Goal: Transaction & Acquisition: Purchase product/service

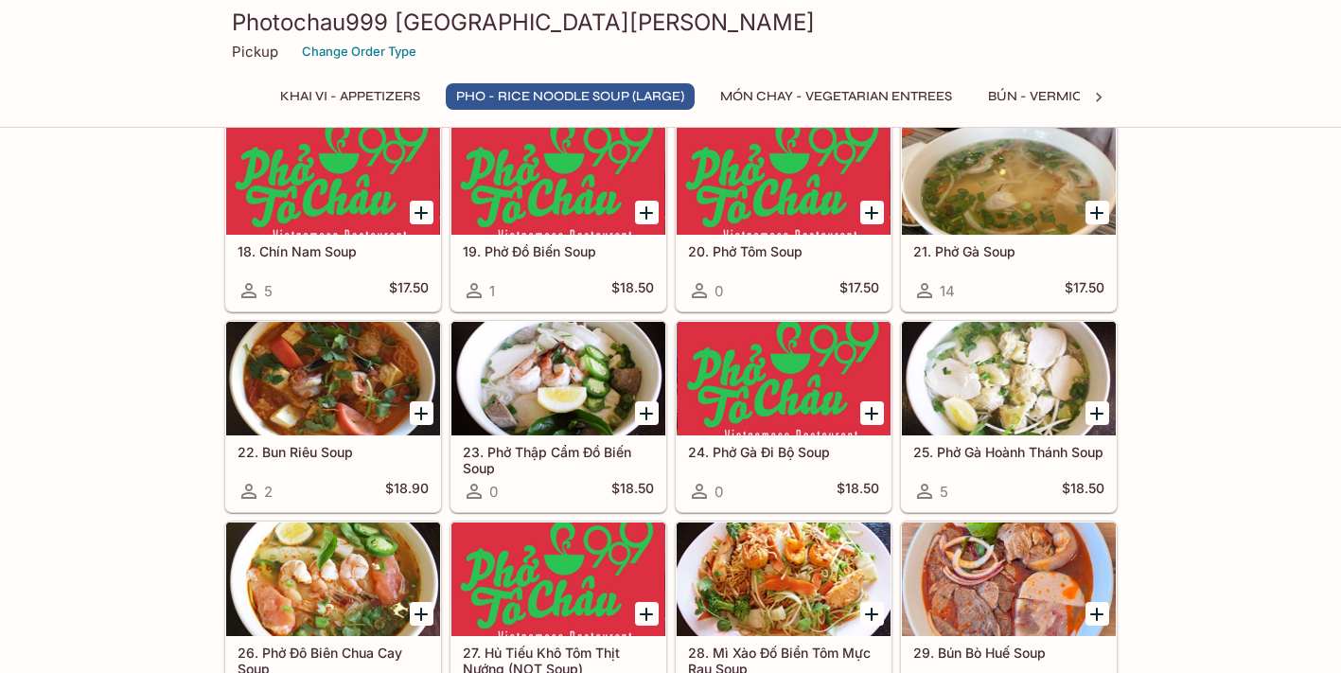
scroll to position [1559, 0]
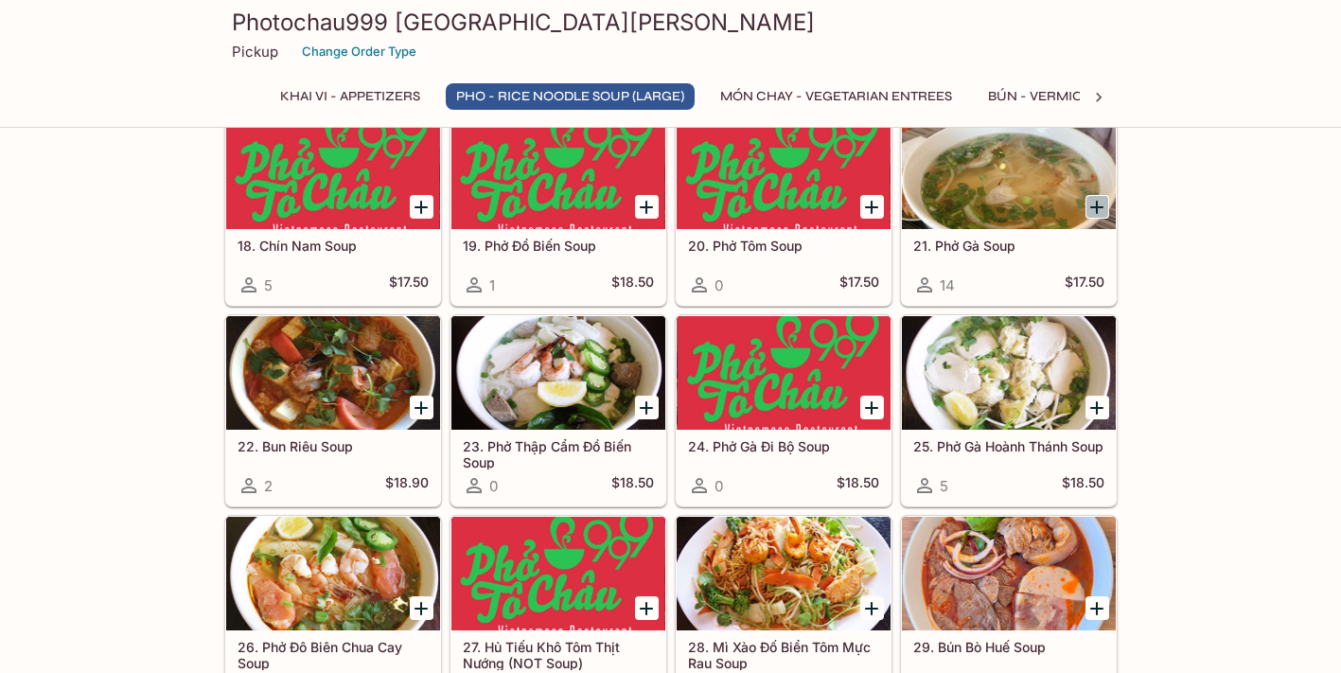
click at [1095, 209] on icon "Add 21. Phở Gà Soup" at bounding box center [1096, 207] width 23 height 23
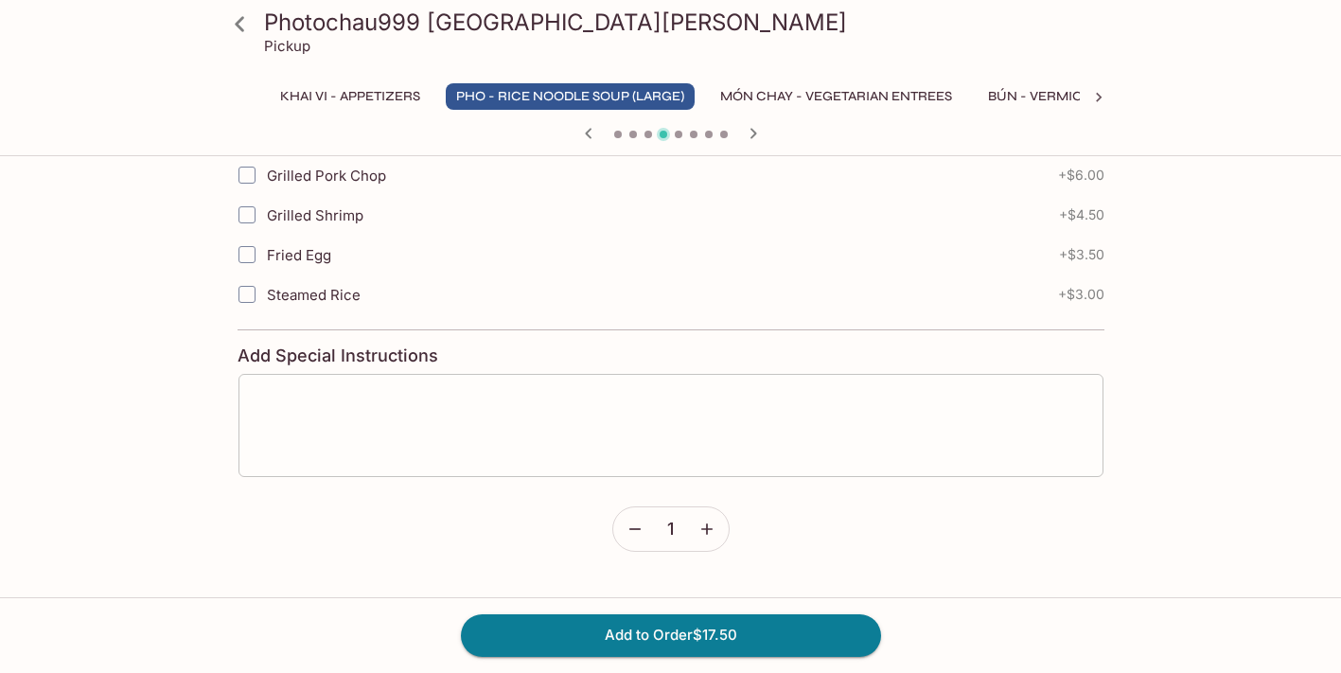
scroll to position [1050, 0]
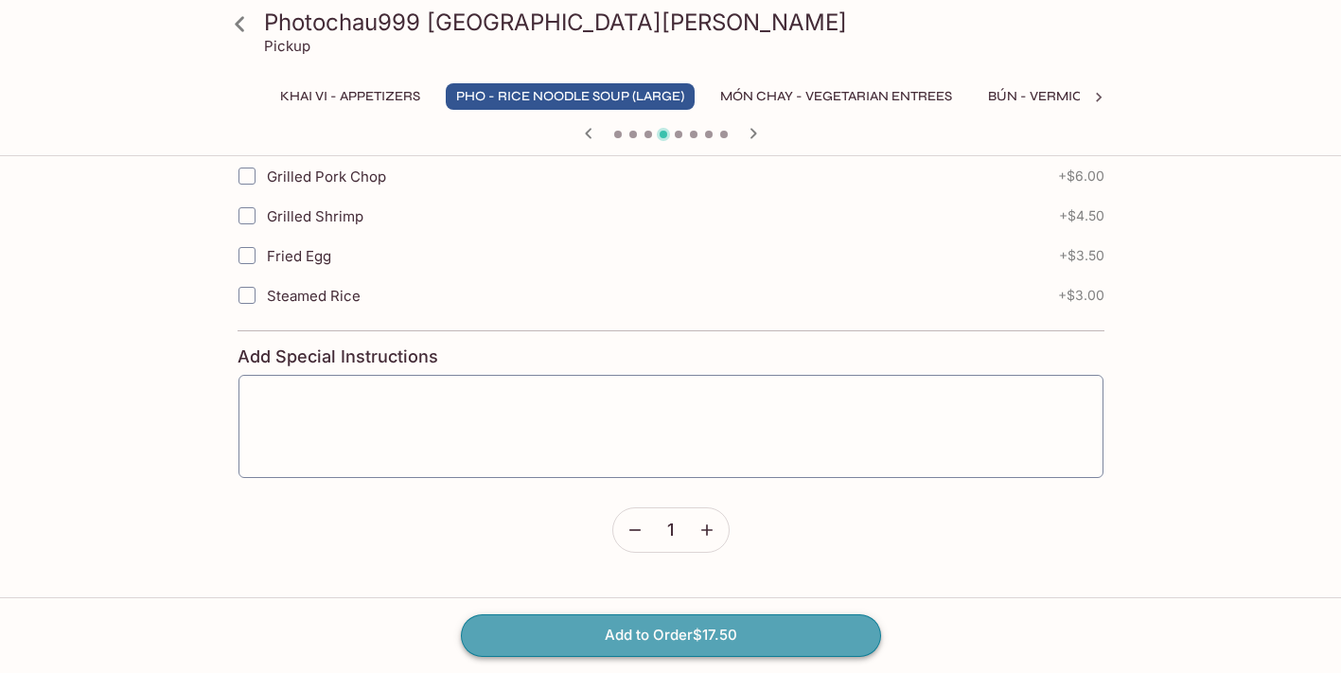
click at [606, 638] on button "Add to Order $17.50" at bounding box center [671, 635] width 420 height 42
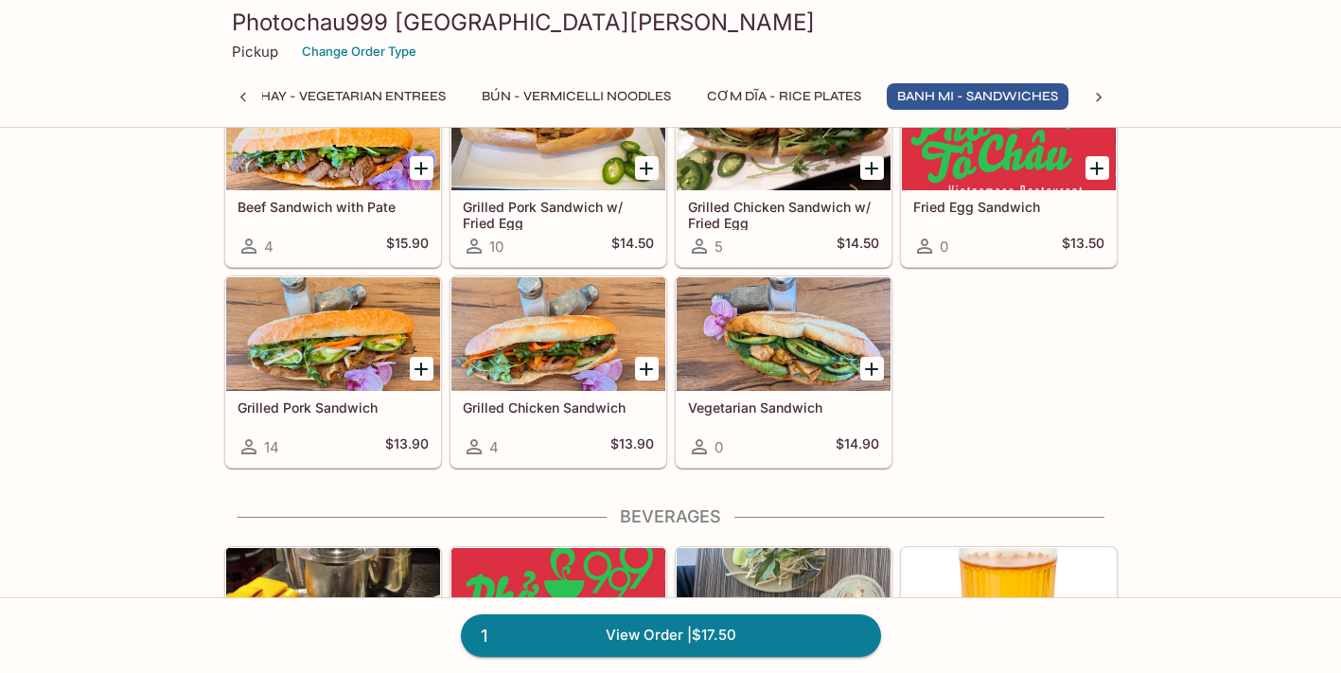
click at [349, 355] on div at bounding box center [333, 334] width 214 height 114
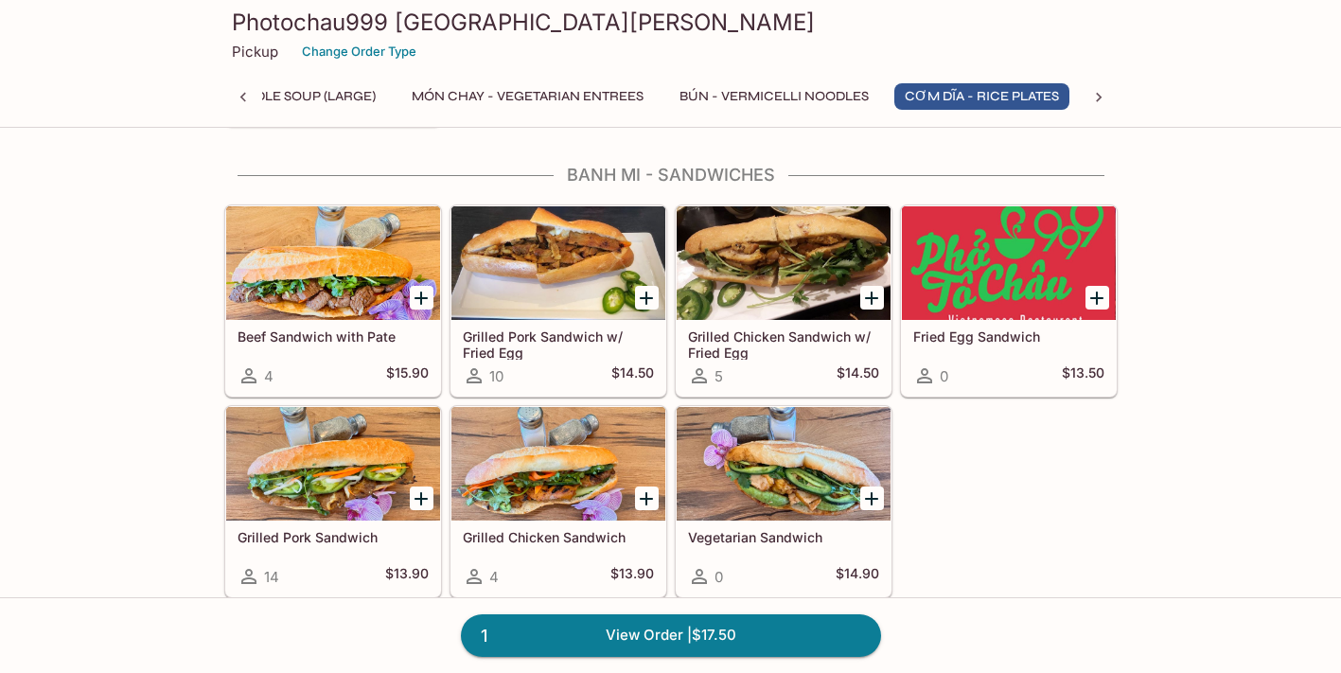
click at [510, 271] on div at bounding box center [558, 263] width 214 height 114
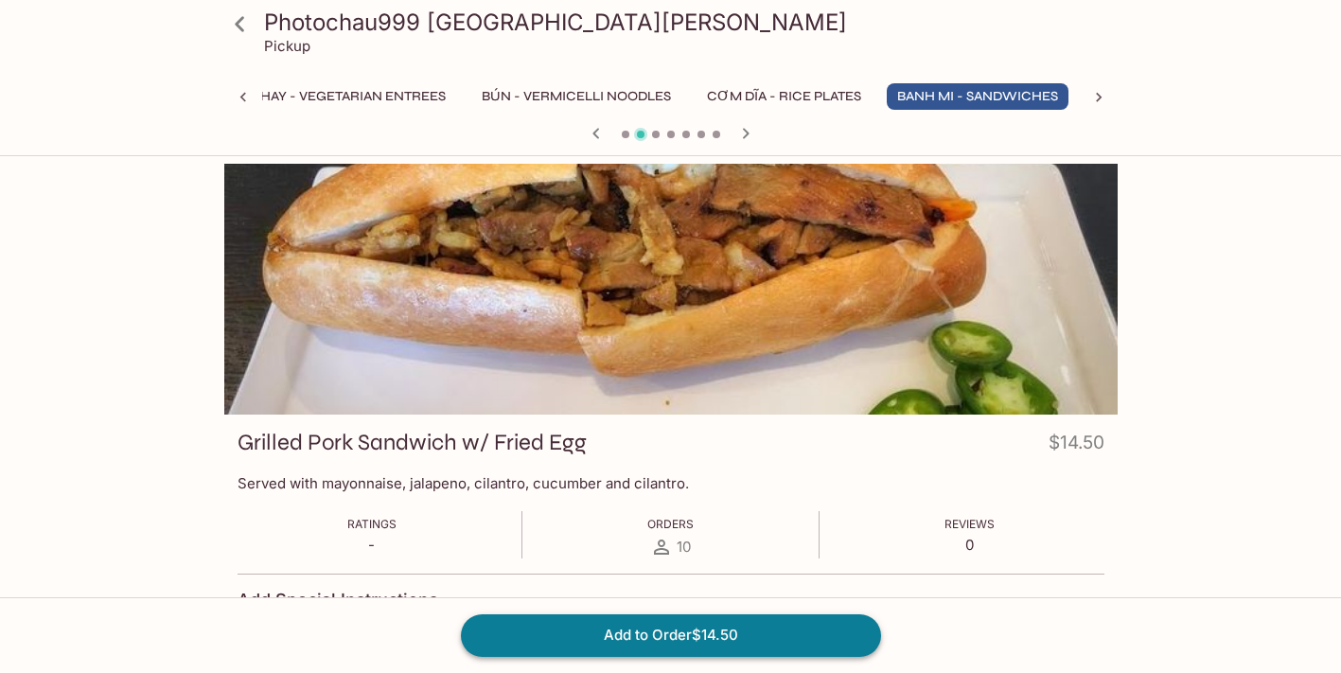
click at [632, 622] on button "Add to Order $14.50" at bounding box center [671, 635] width 420 height 42
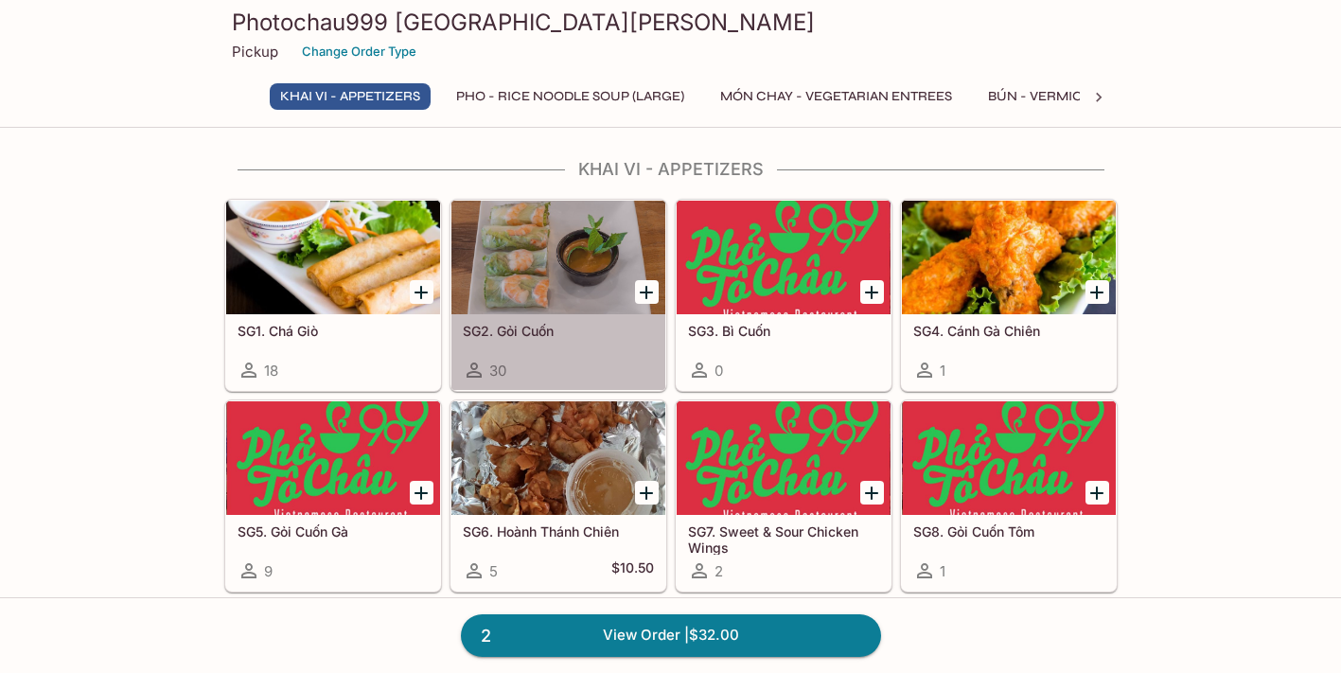
click at [511, 237] on div at bounding box center [558, 258] width 214 height 114
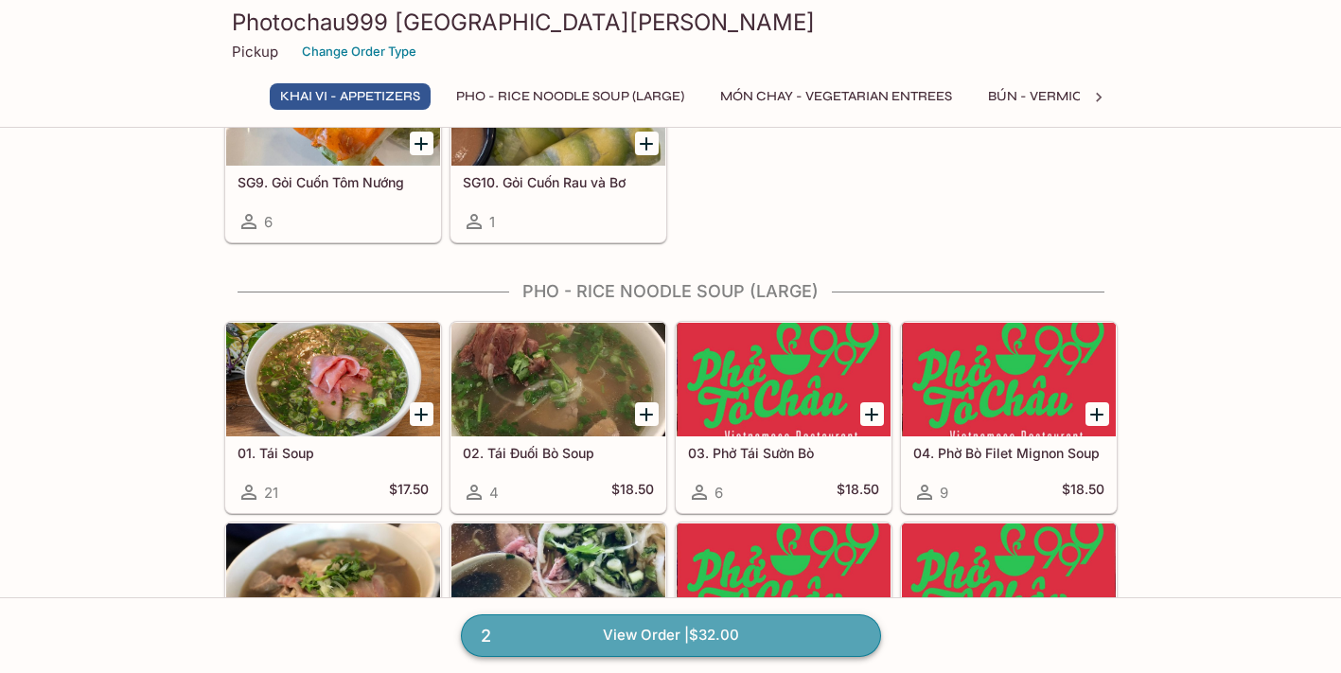
click at [644, 636] on link "2 View Order | $32.00" at bounding box center [671, 635] width 420 height 42
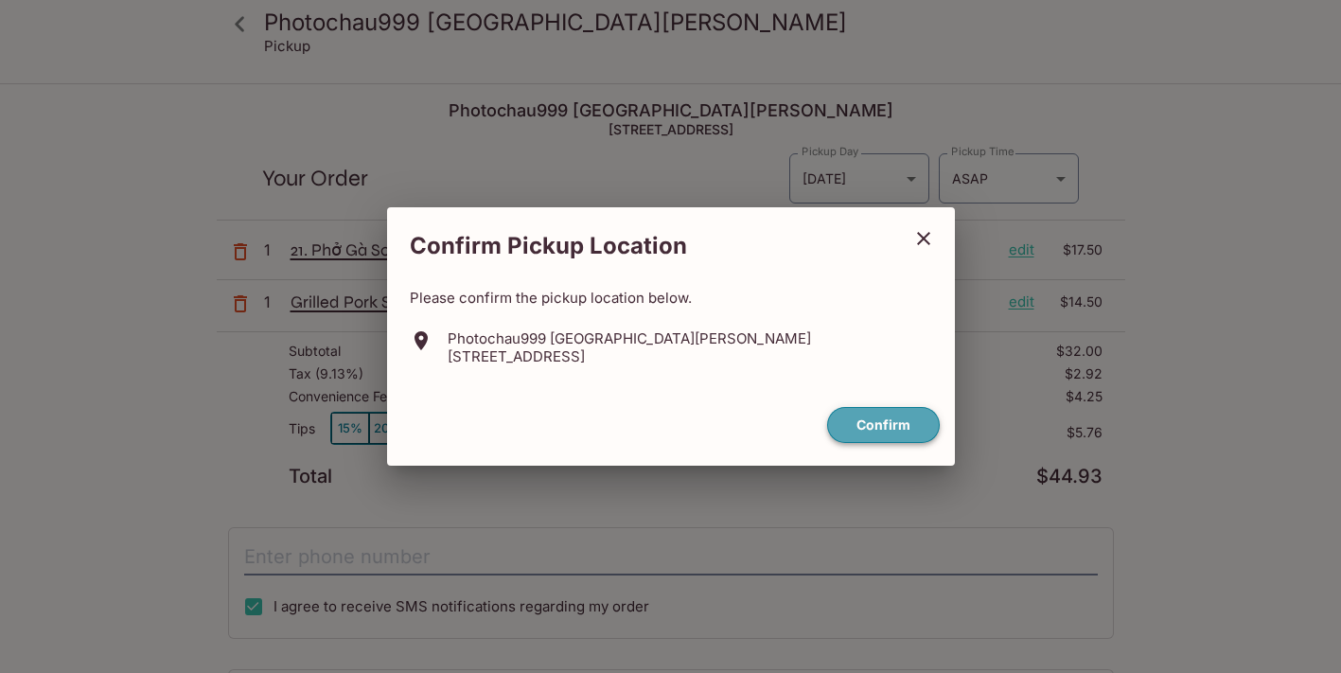
click at [884, 432] on button "Confirm" at bounding box center [883, 425] width 113 height 37
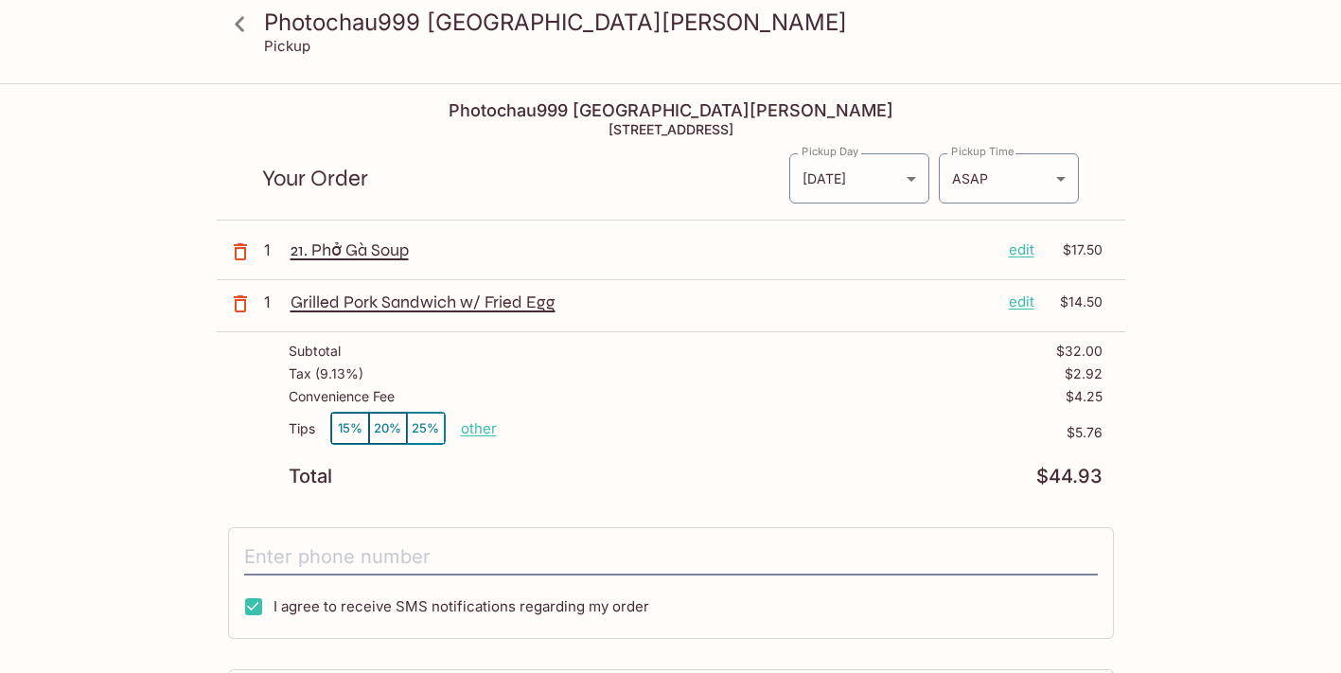
click at [483, 428] on p "other" at bounding box center [479, 428] width 36 height 18
type input "0.00"
click at [828, 422] on div "Tips 15% 20% 25% other $0.00" at bounding box center [696, 440] width 814 height 56
click at [317, 565] on input "tel" at bounding box center [670, 557] width 853 height 36
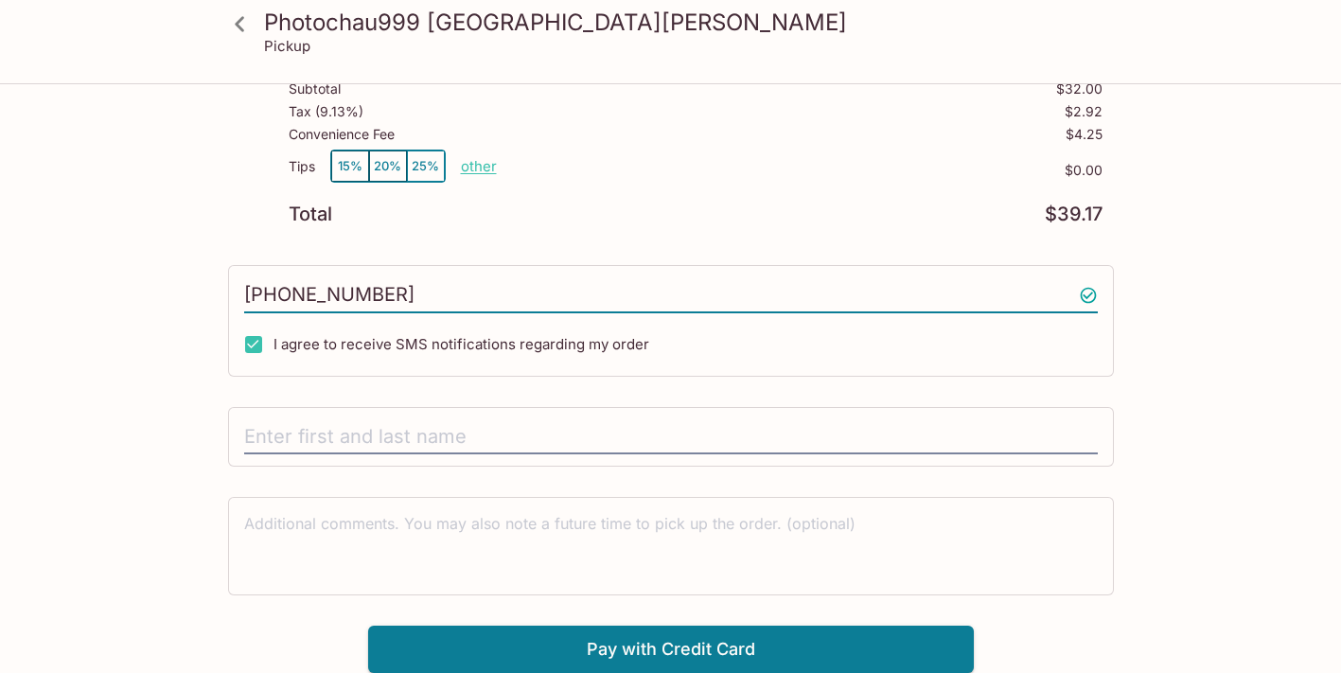
scroll to position [261, 0]
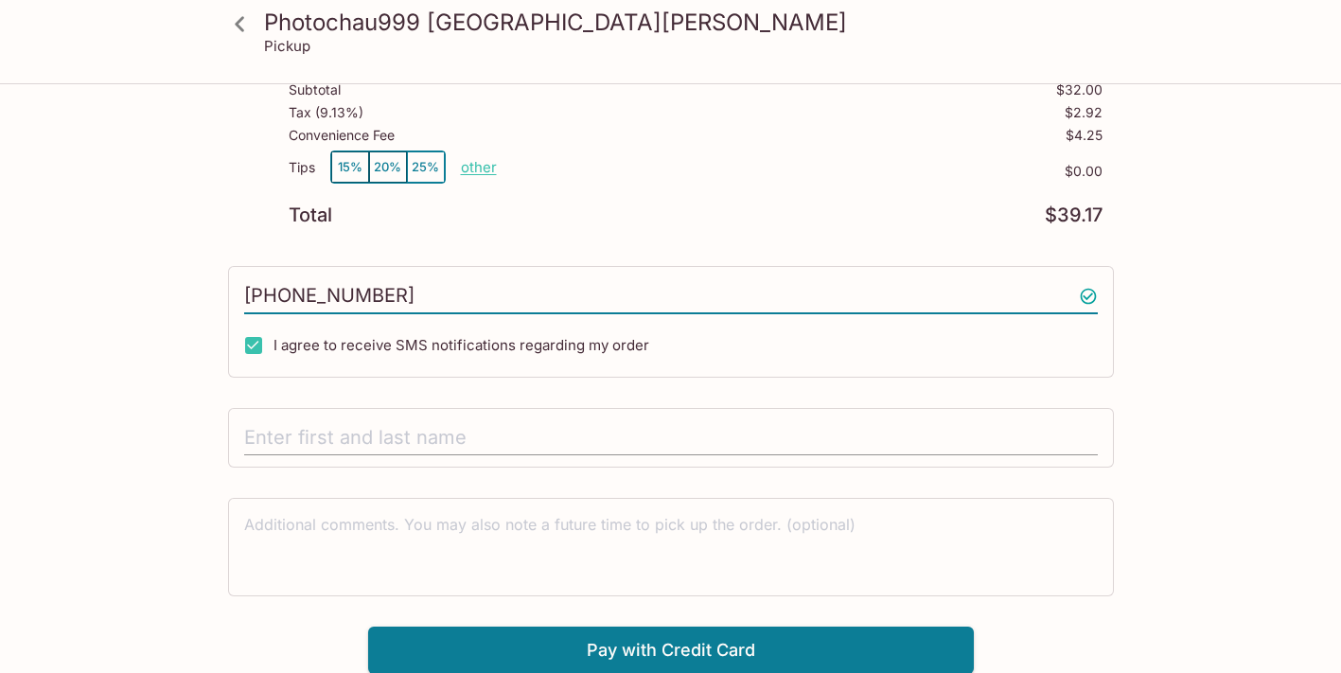
type input "[PHONE_NUMBER]"
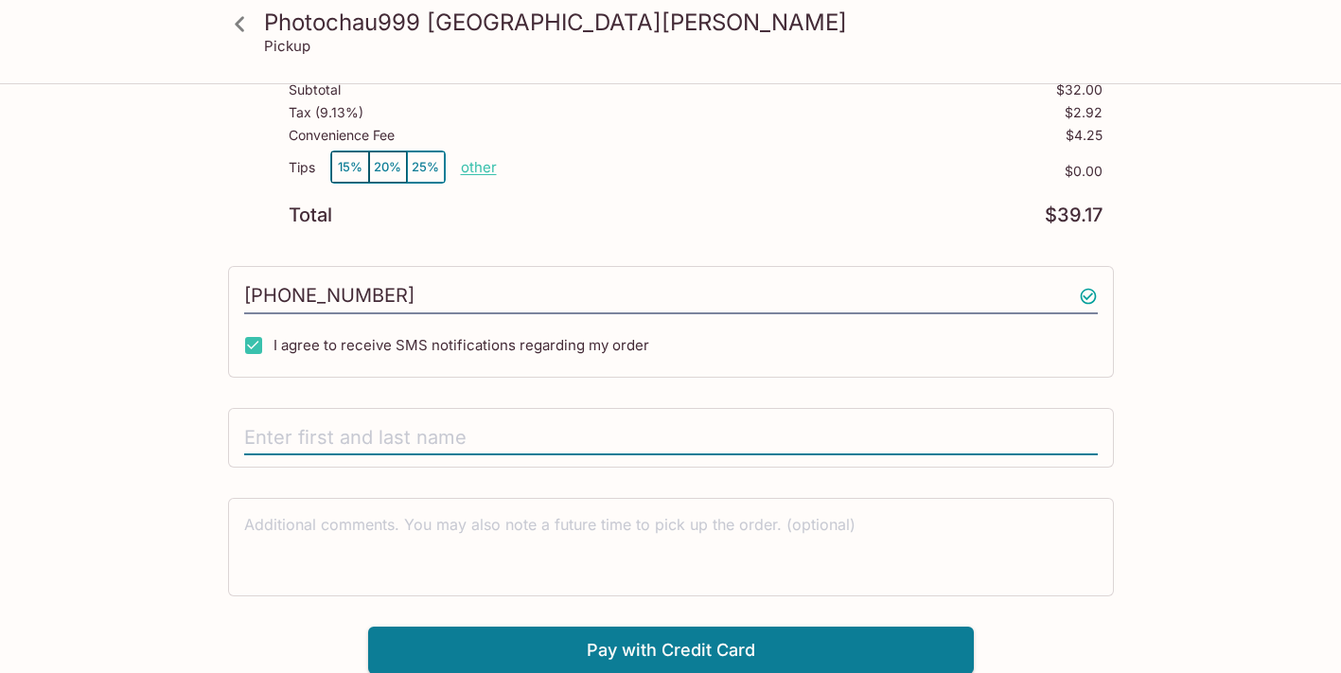
click at [302, 442] on input "text" at bounding box center [670, 438] width 853 height 36
type input "[PERSON_NAME]"
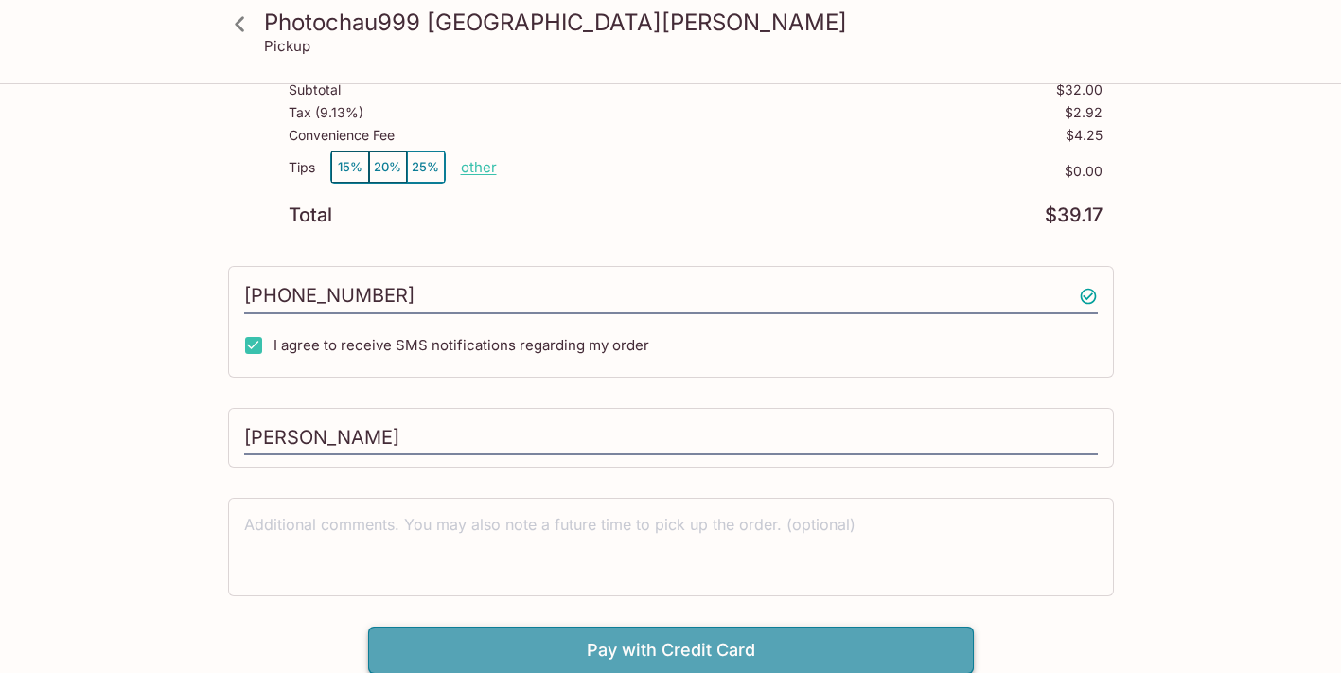
click at [535, 646] on button "Pay with Credit Card" at bounding box center [670, 649] width 605 height 47
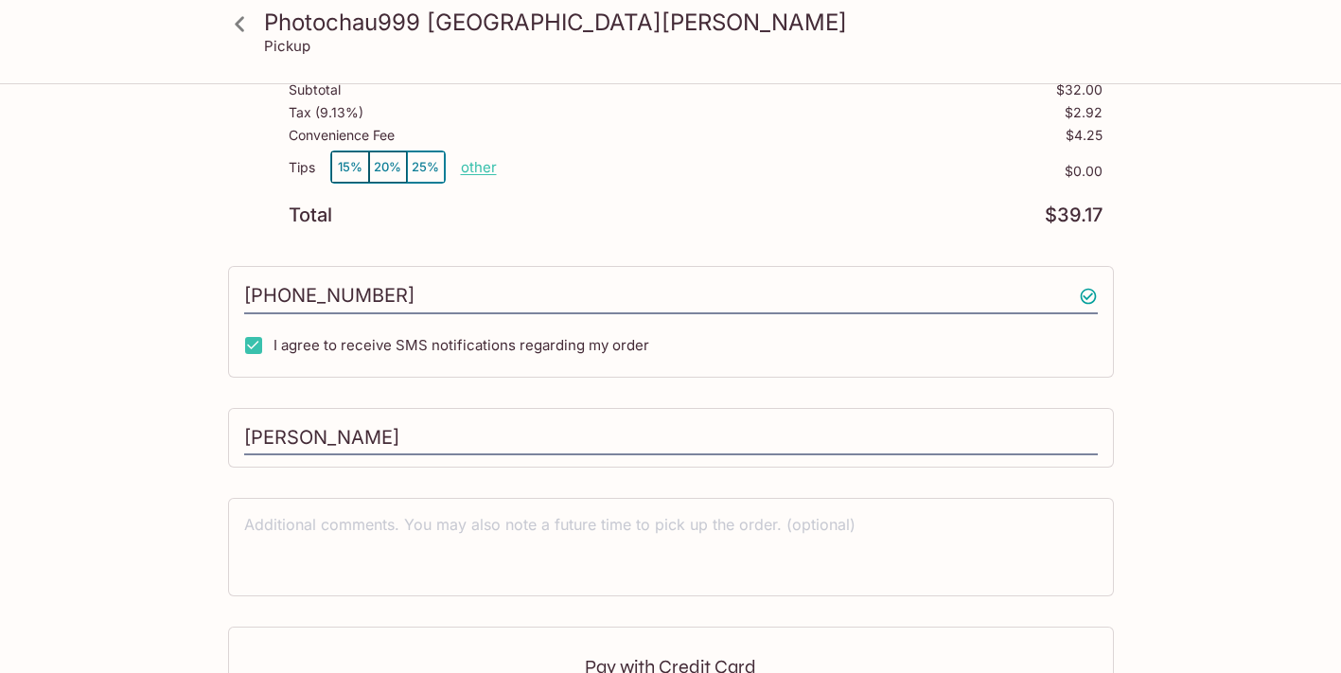
scroll to position [545, 0]
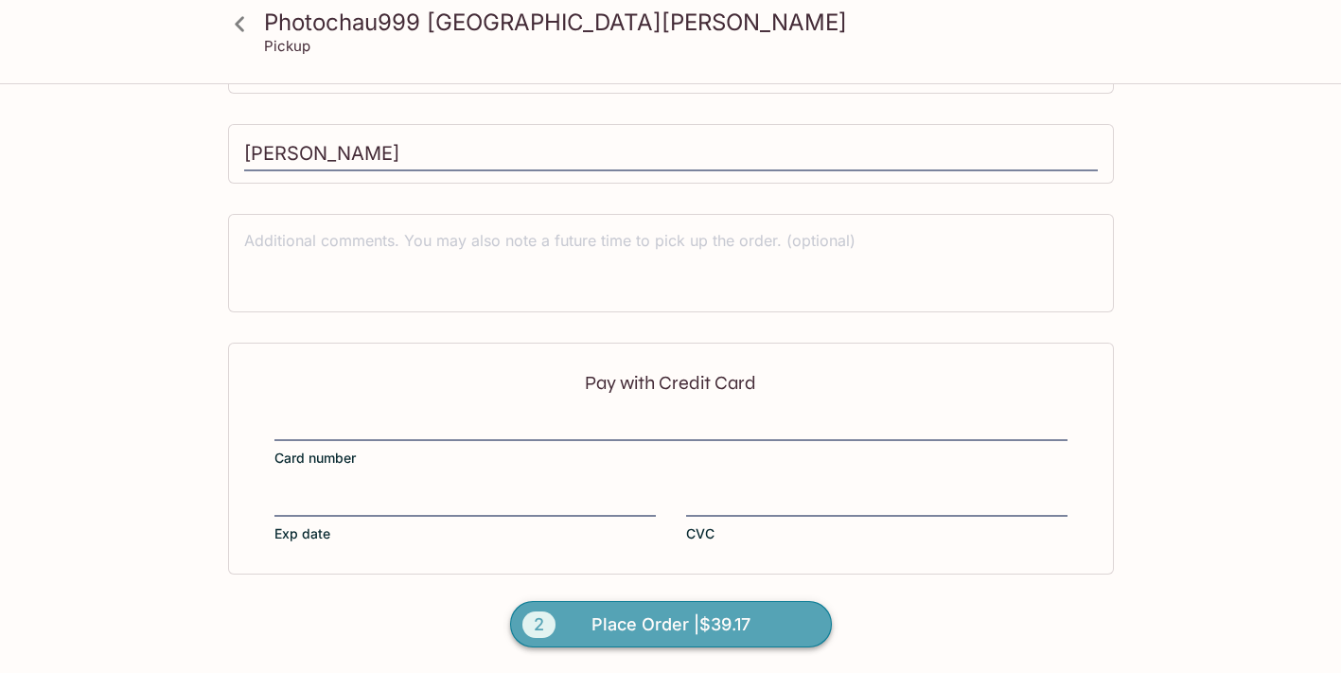
click at [625, 618] on span "Place Order | $39.17" at bounding box center [670, 624] width 159 height 30
